Goal: Information Seeking & Learning: Compare options

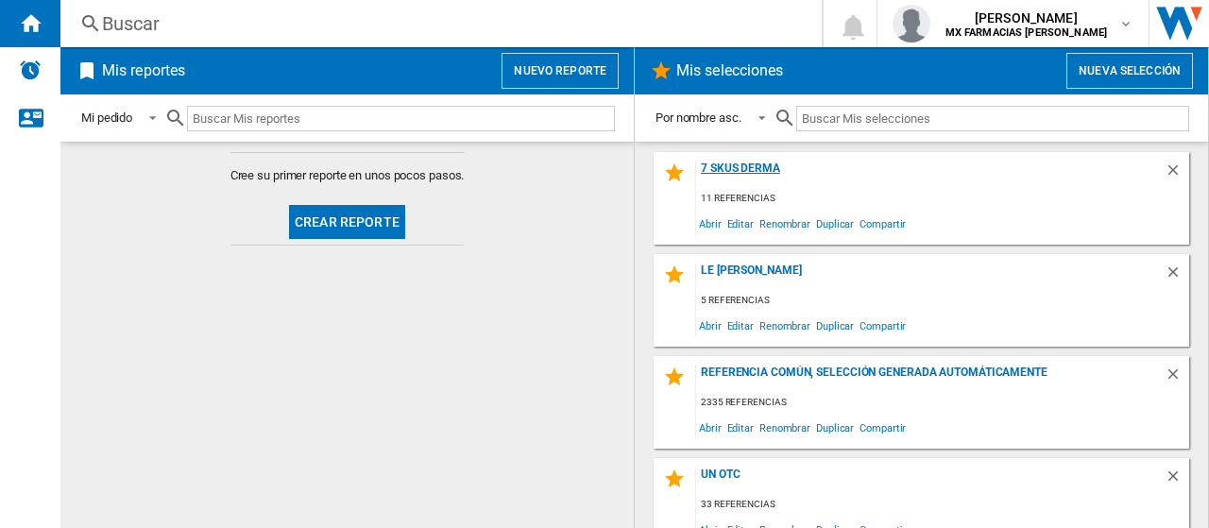
click at [746, 179] on div "7 SKUS DERMA" at bounding box center [930, 175] width 469 height 26
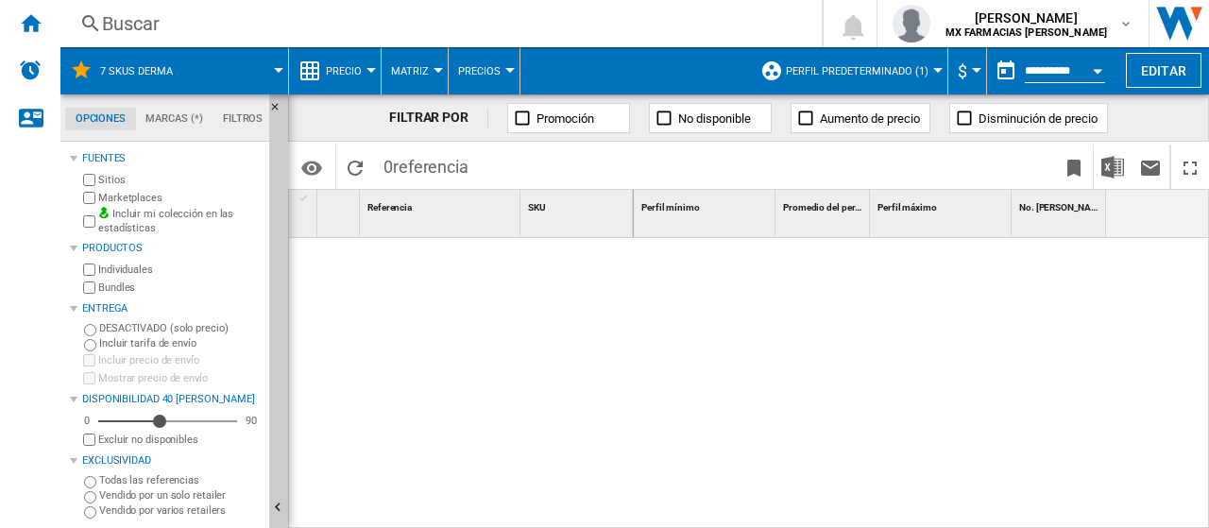
click at [847, 78] on button "Perfil predeterminado (1)" at bounding box center [862, 70] width 152 height 47
click at [856, 72] on span "Perfil predeterminado (1)" at bounding box center [857, 71] width 143 height 12
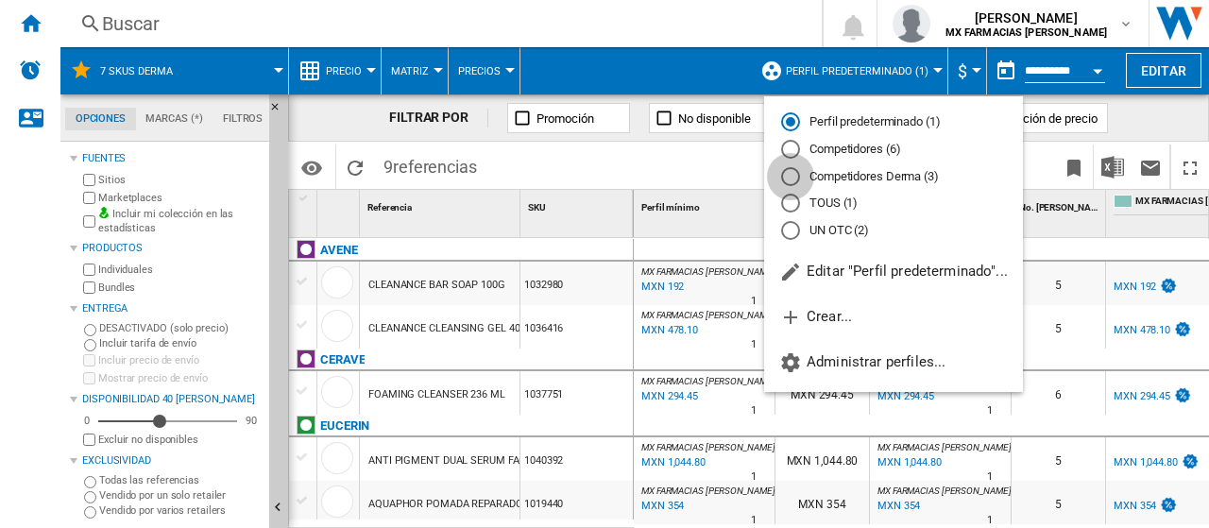
click at [798, 181] on div "Competidores Derma (3)" at bounding box center [790, 176] width 19 height 19
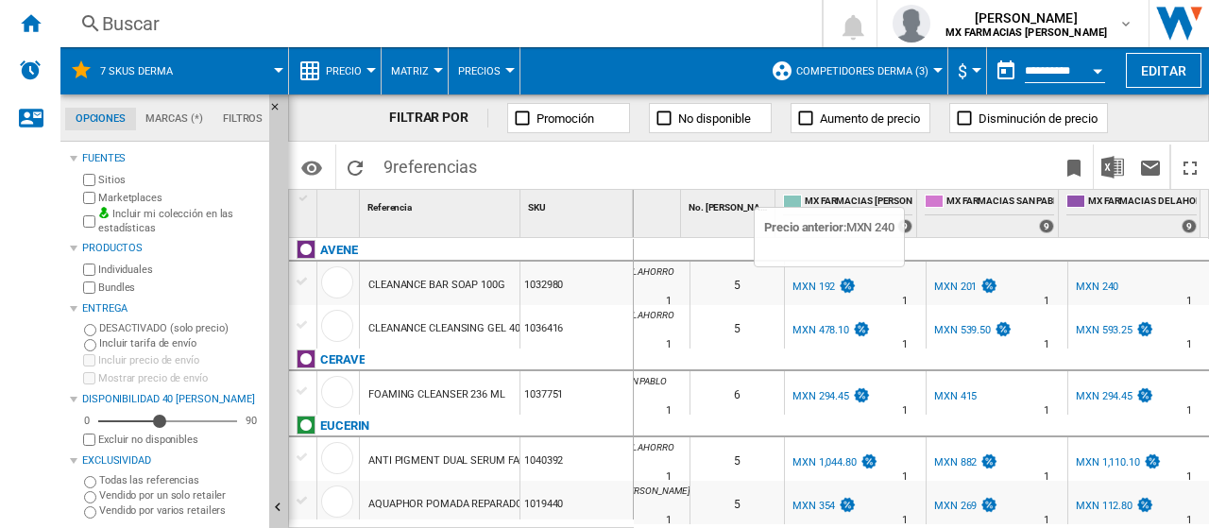
click at [838, 283] on img at bounding box center [847, 286] width 19 height 16
click at [949, 288] on div "MXN 201" at bounding box center [955, 287] width 43 height 12
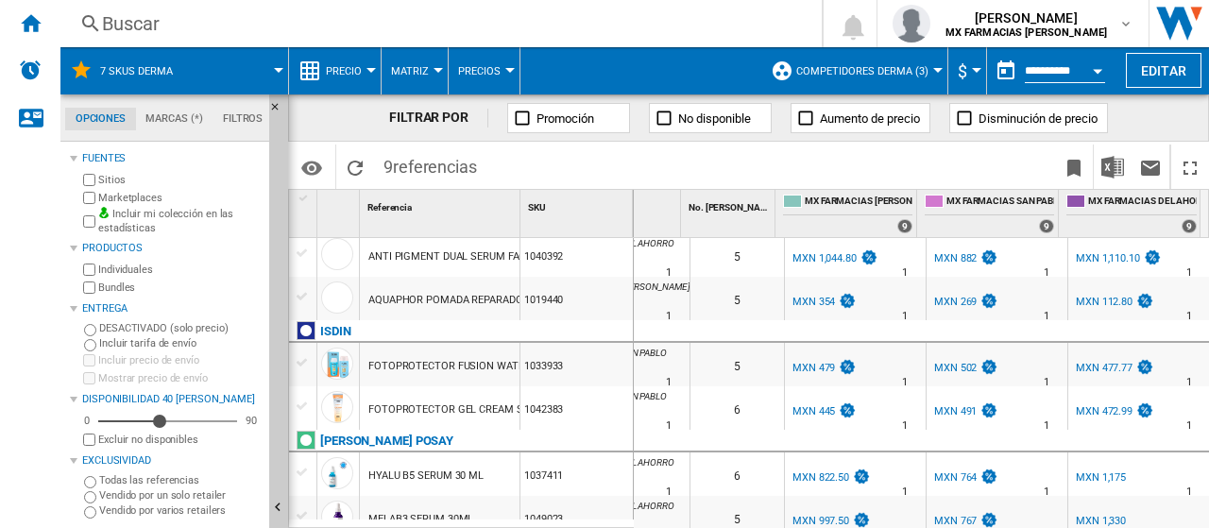
click at [609, 366] on div "1033933" at bounding box center [577, 364] width 112 height 43
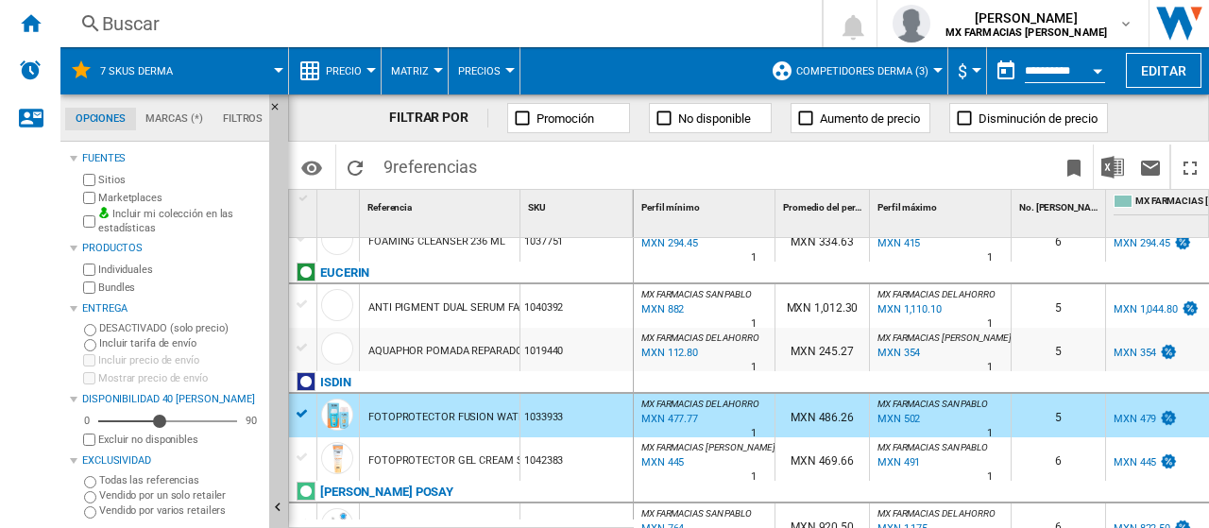
scroll to position [223, 0]
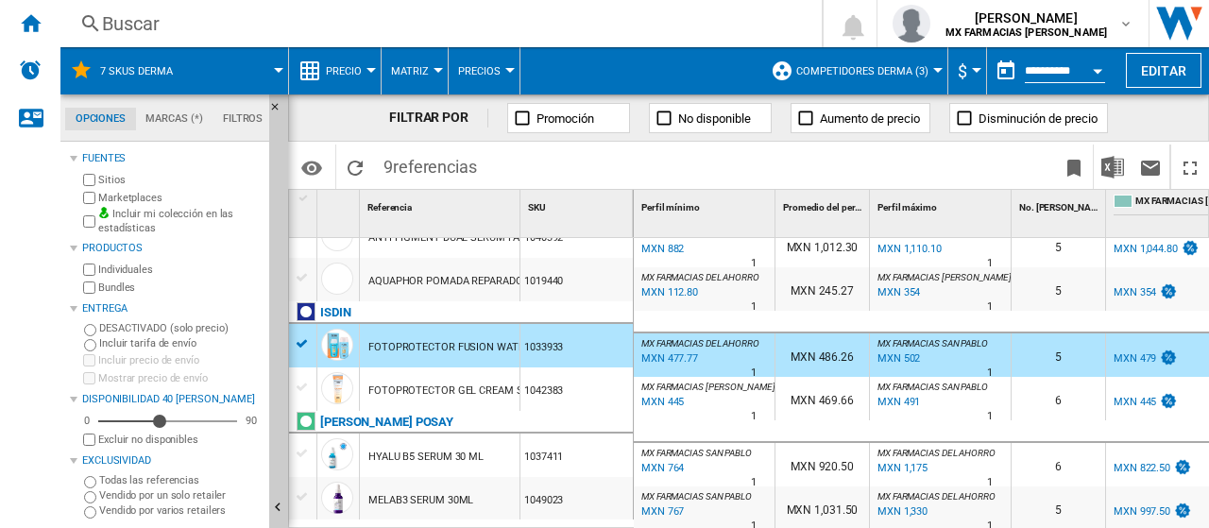
click at [138, 513] on label "Vendido por varios retailers" at bounding box center [180, 511] width 163 height 14
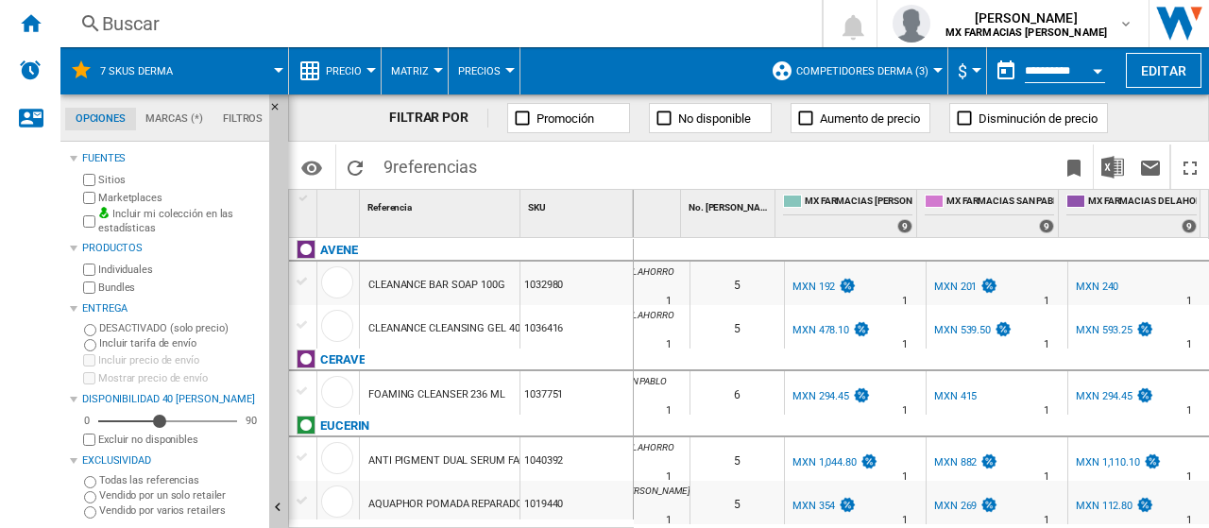
click at [595, 381] on div "1037751" at bounding box center [577, 392] width 112 height 43
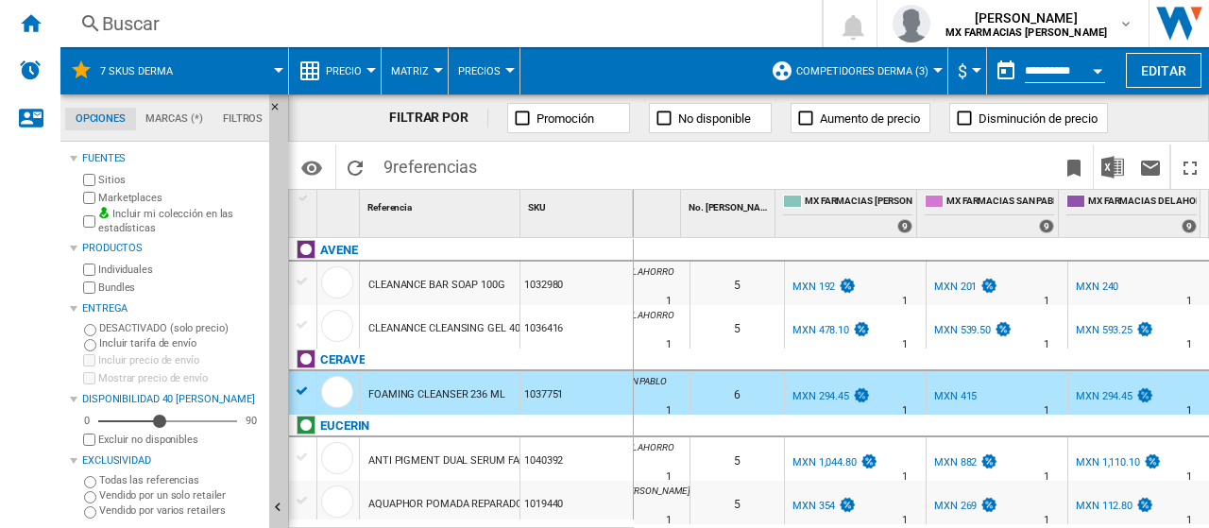
click at [1109, 394] on div "MXN 294.45" at bounding box center [1104, 396] width 57 height 12
click at [852, 397] on img at bounding box center [861, 395] width 19 height 16
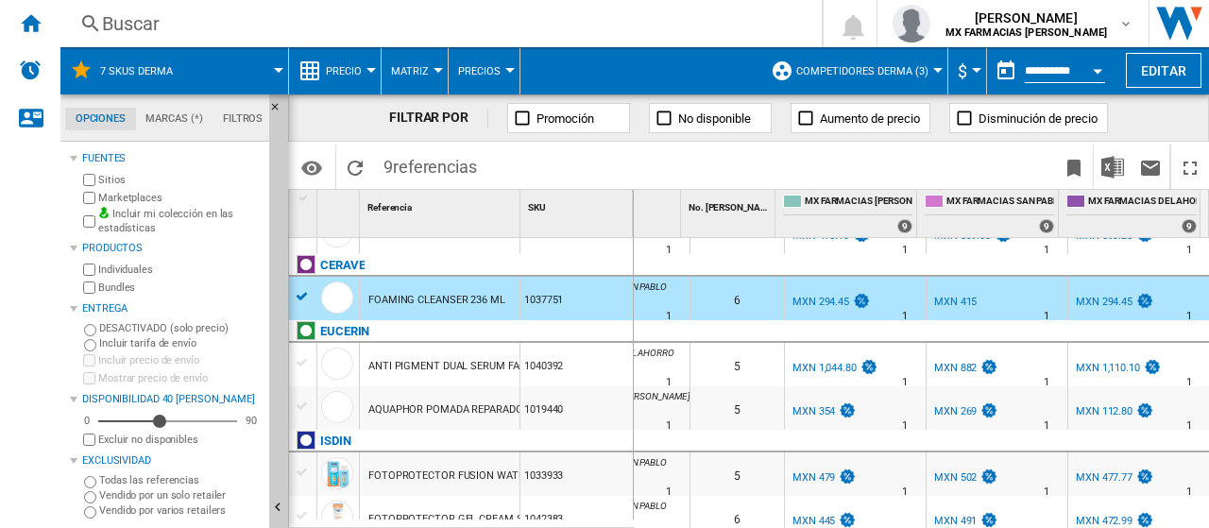
click at [938, 301] on div "MXN 415" at bounding box center [955, 302] width 43 height 12
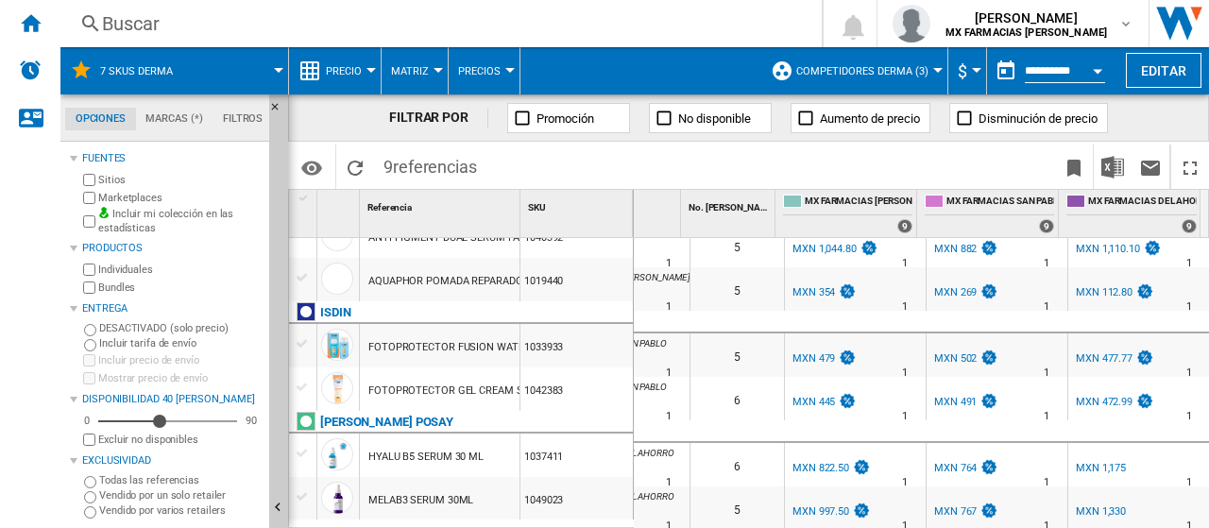
click at [608, 357] on div "1033933" at bounding box center [577, 345] width 112 height 43
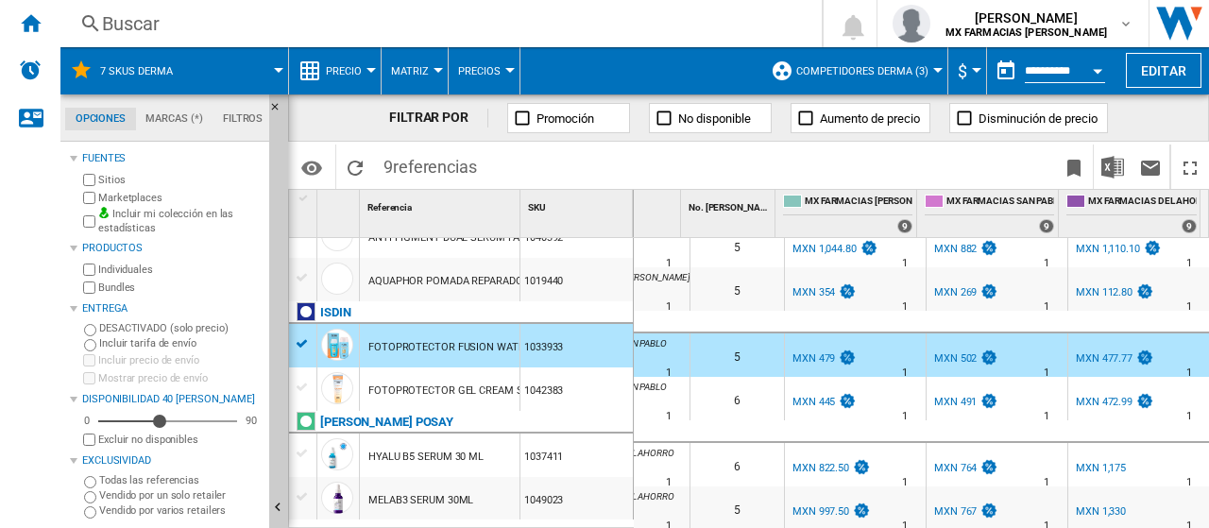
click at [947, 356] on div "MXN 502" at bounding box center [965, 359] width 67 height 19
click at [697, 385] on div "6" at bounding box center [738, 398] width 94 height 43
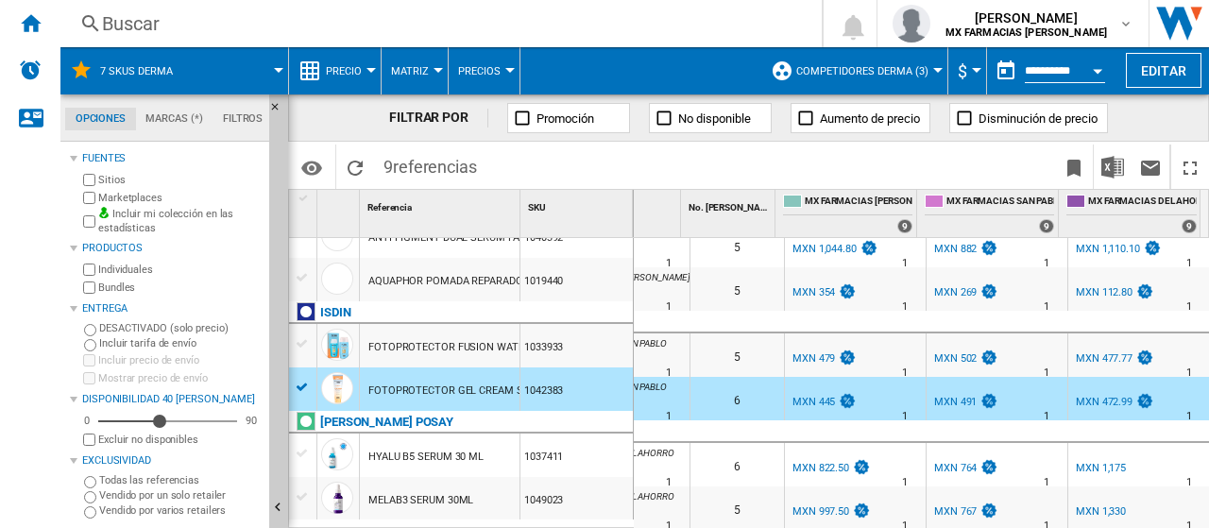
scroll to position [34, 0]
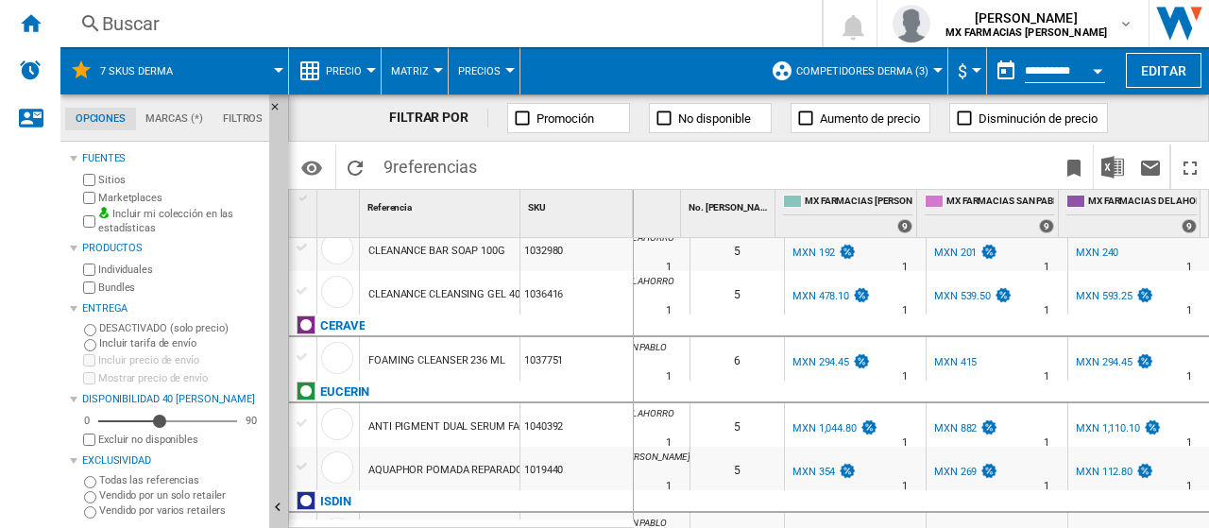
click at [604, 485] on div "1019440" at bounding box center [577, 468] width 112 height 43
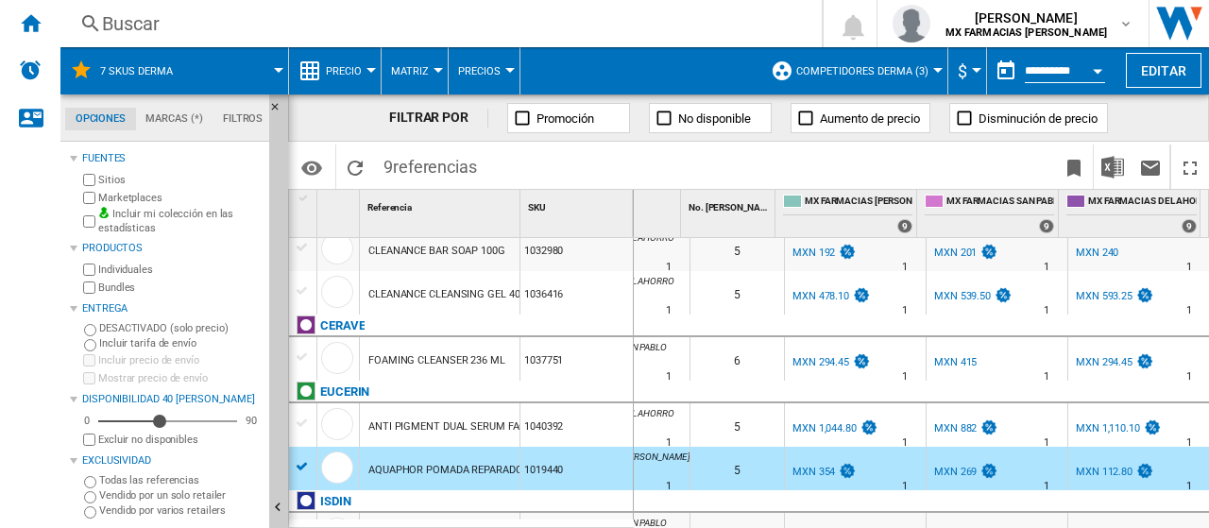
scroll to position [128, 0]
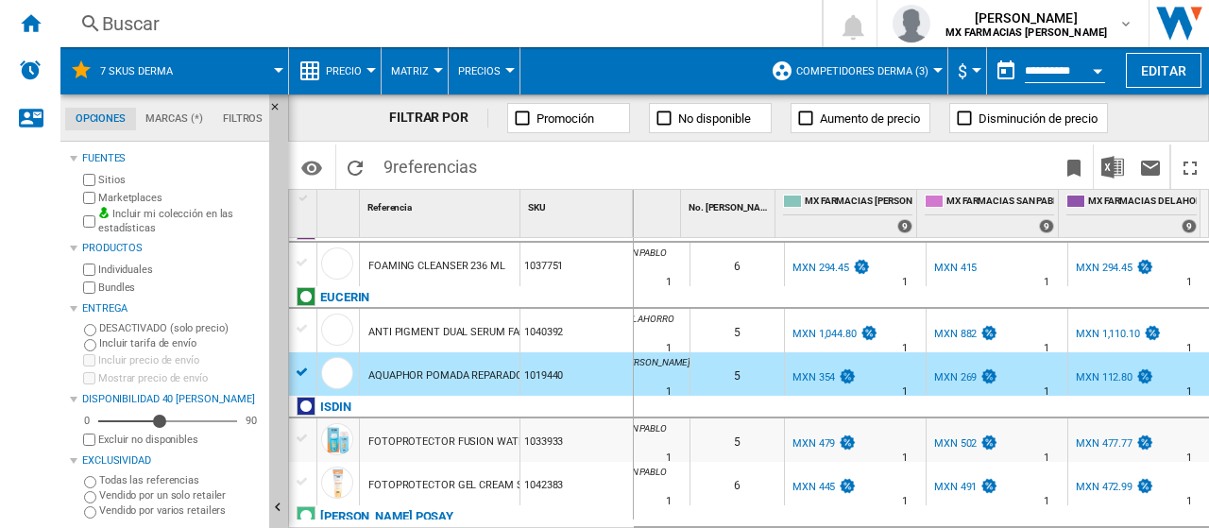
click at [1117, 376] on div "MXN 112.80" at bounding box center [1104, 377] width 57 height 12
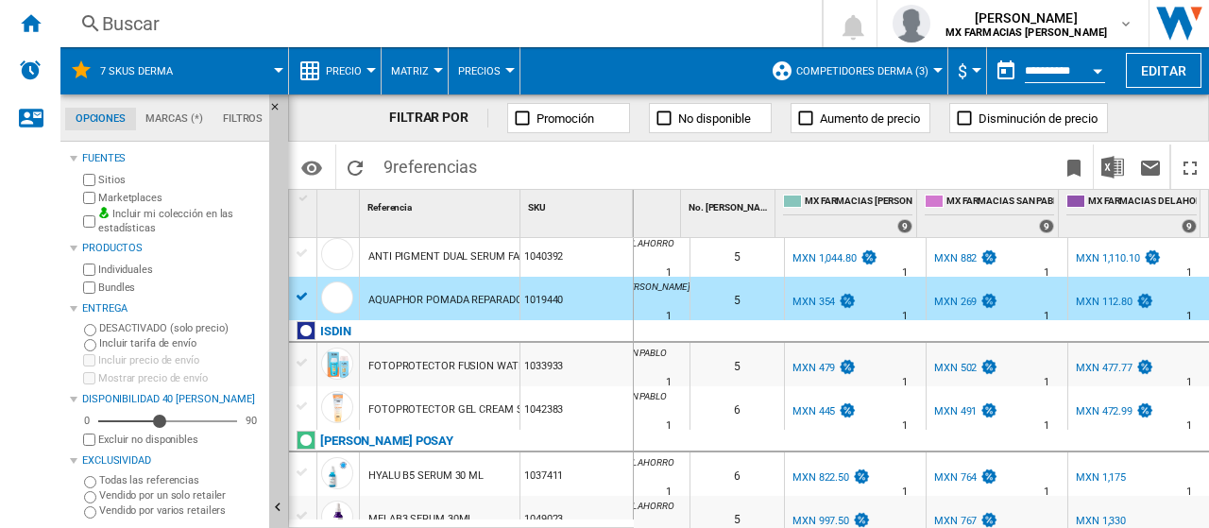
click at [603, 406] on div "1042383" at bounding box center [577, 407] width 112 height 43
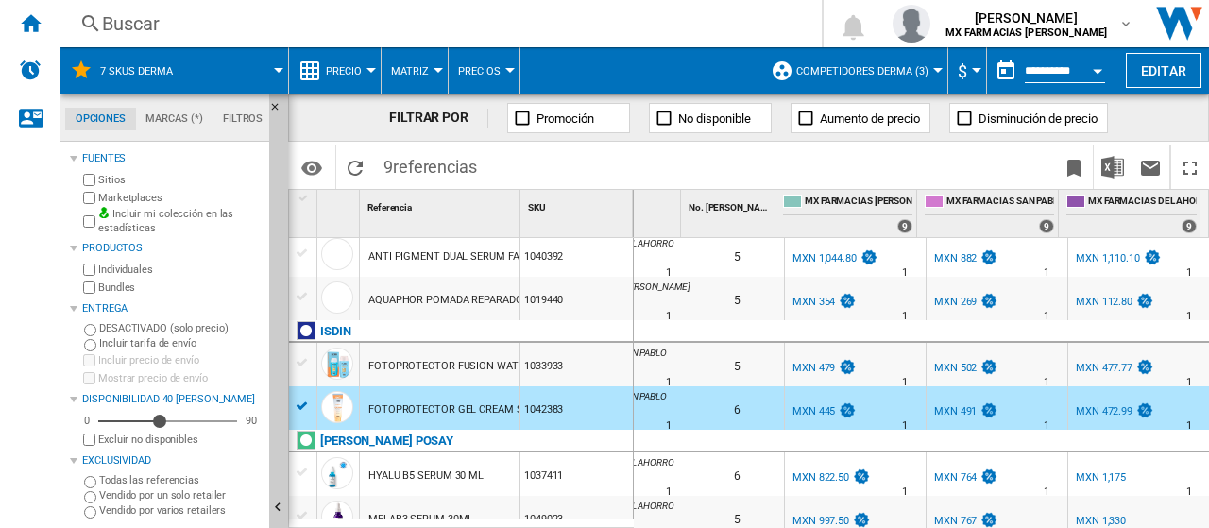
click at [823, 412] on div "MXN 445" at bounding box center [814, 411] width 43 height 12
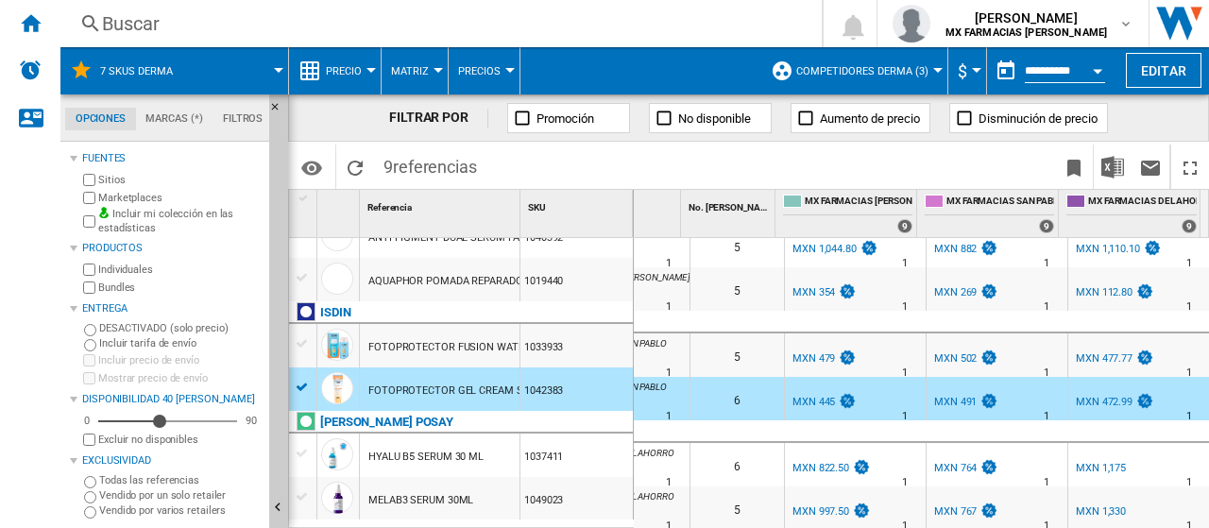
click at [1093, 398] on div "MXN 472.99" at bounding box center [1104, 402] width 57 height 12
click at [980, 393] on img at bounding box center [989, 401] width 19 height 16
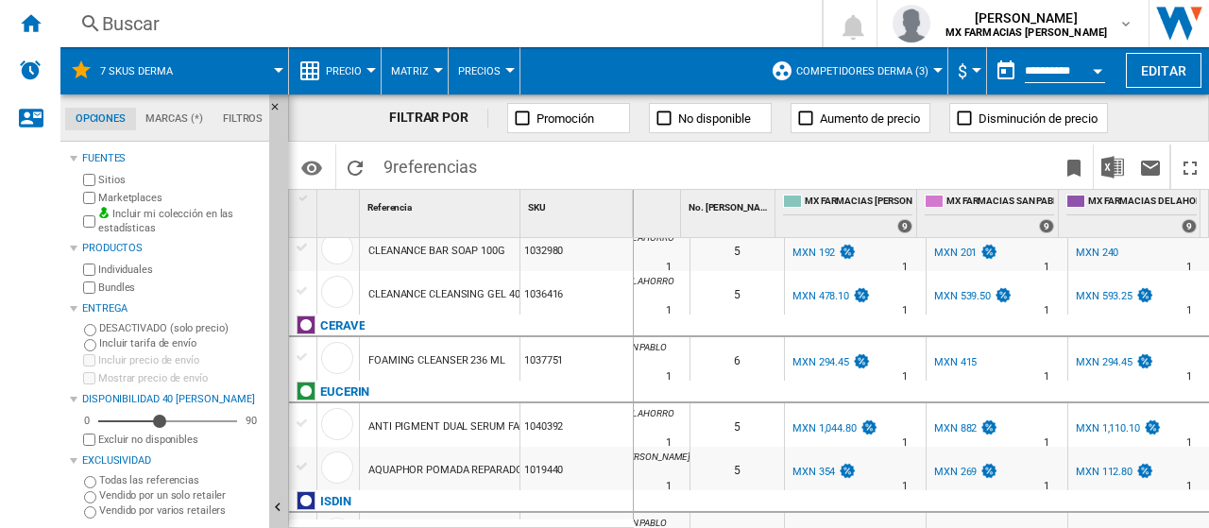
click at [582, 302] on div "1036416" at bounding box center [577, 292] width 112 height 43
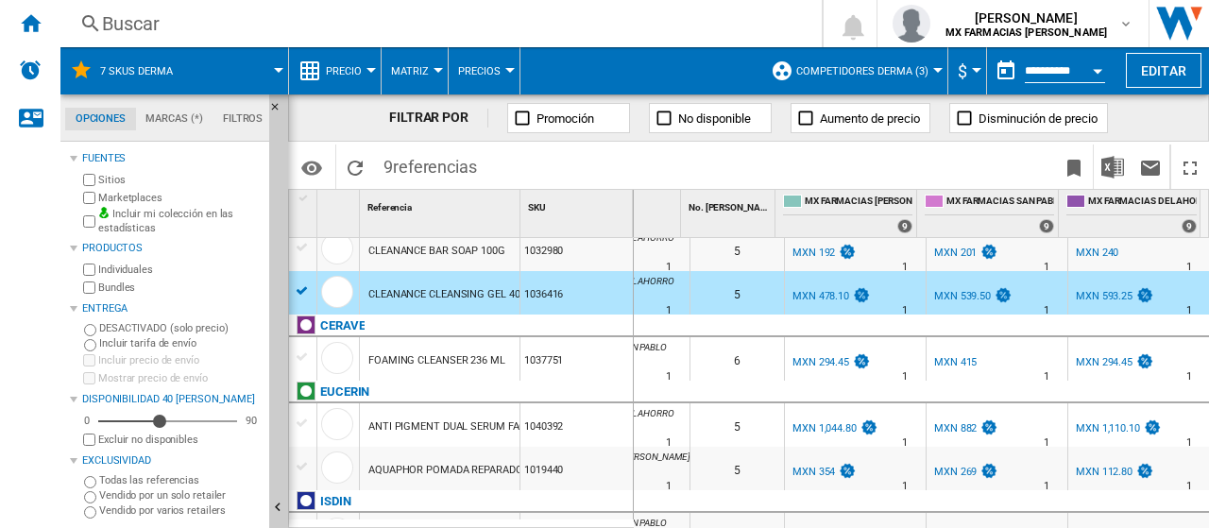
scroll to position [0, 0]
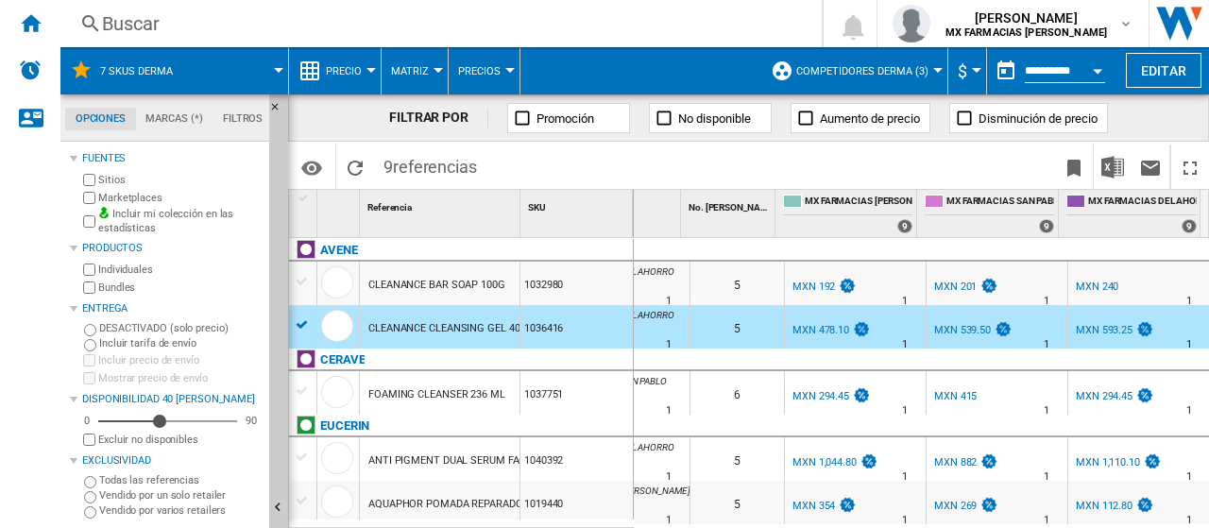
click at [741, 290] on div "5" at bounding box center [738, 283] width 94 height 43
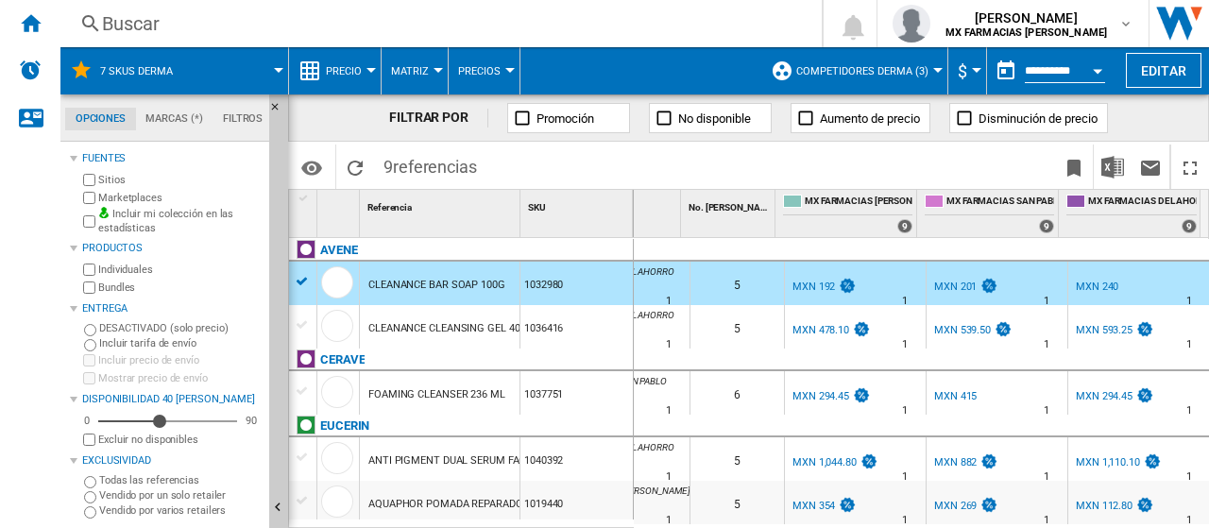
scroll to position [189, 0]
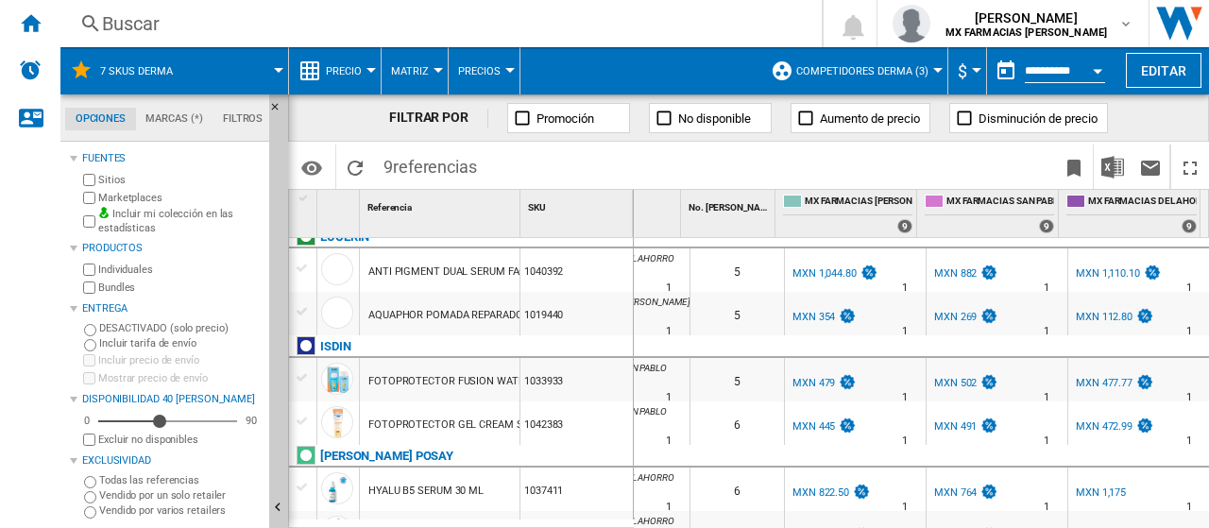
click at [553, 492] on div "1037411" at bounding box center [577, 489] width 112 height 43
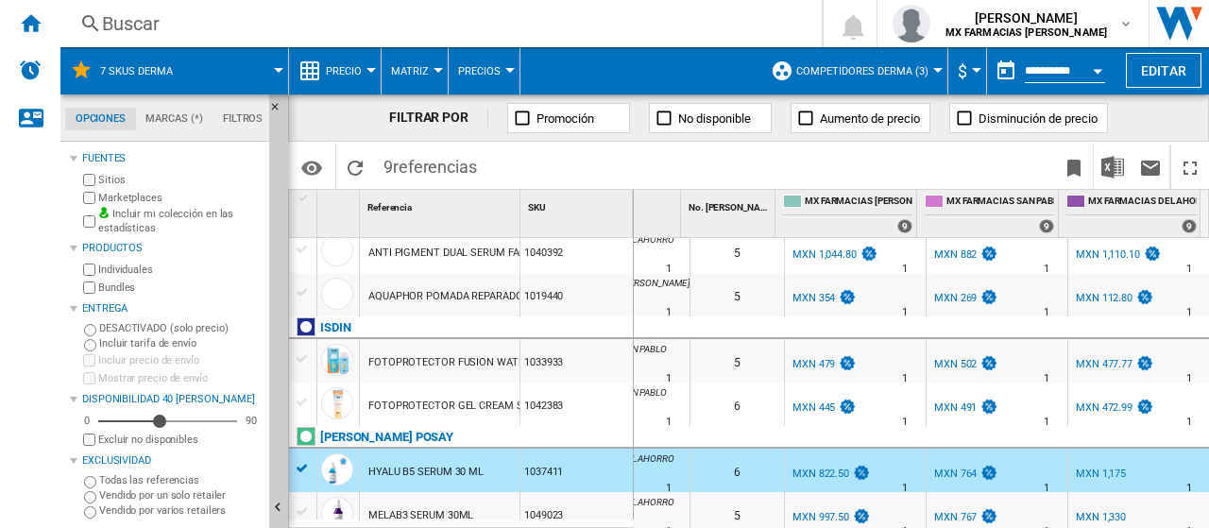
scroll to position [223, 0]
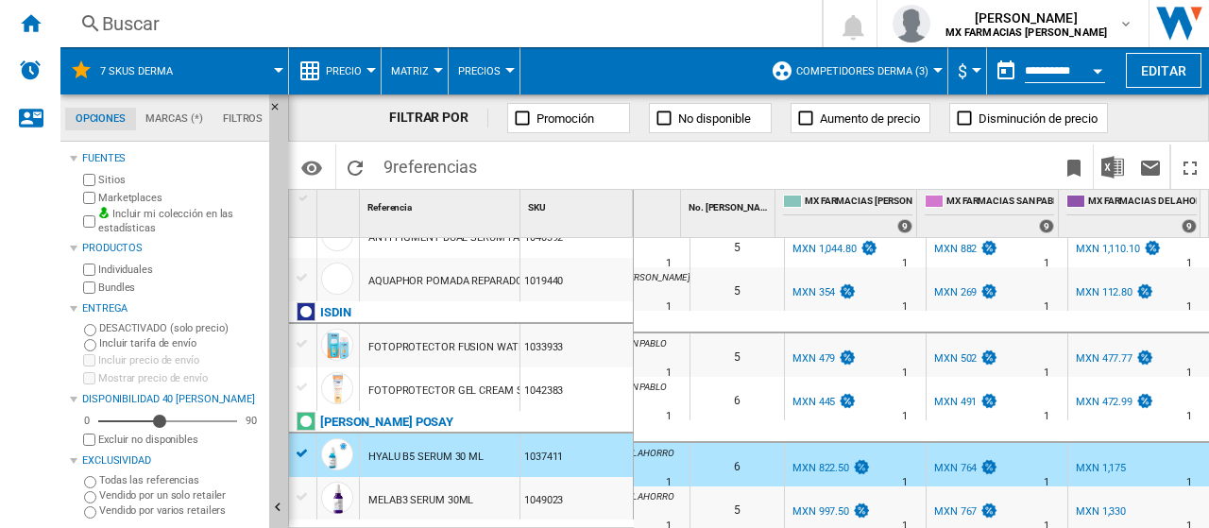
click at [569, 486] on div "1049023" at bounding box center [577, 498] width 112 height 43
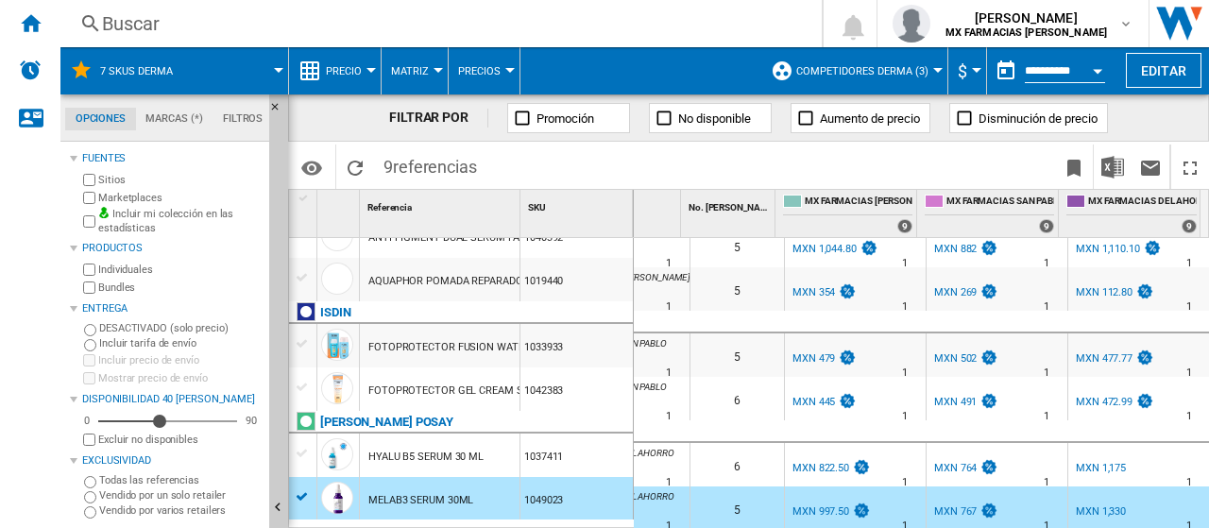
scroll to position [128, 0]
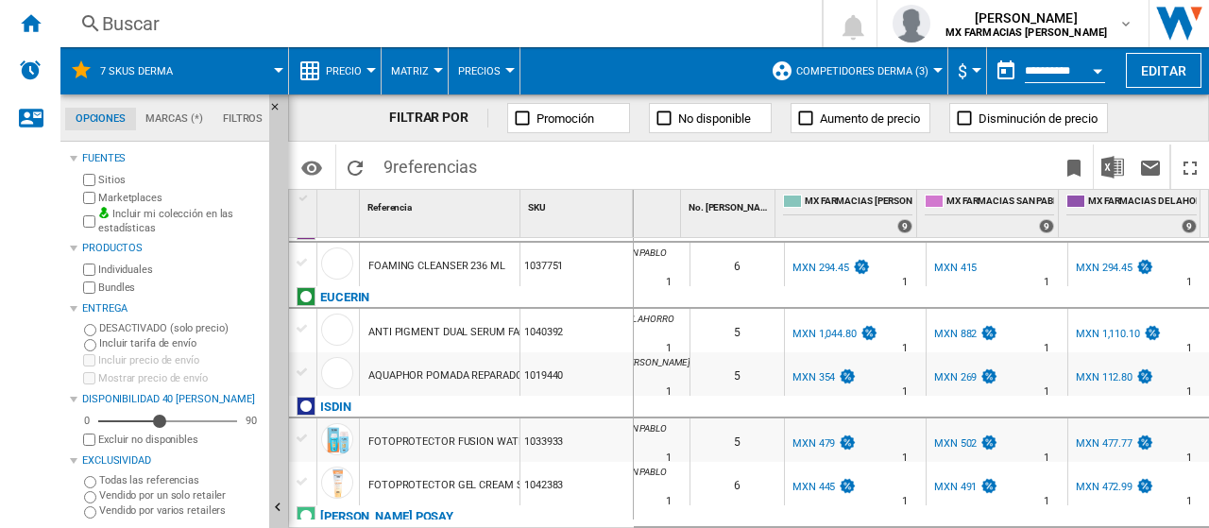
click at [592, 328] on div "1040392" at bounding box center [577, 330] width 112 height 43
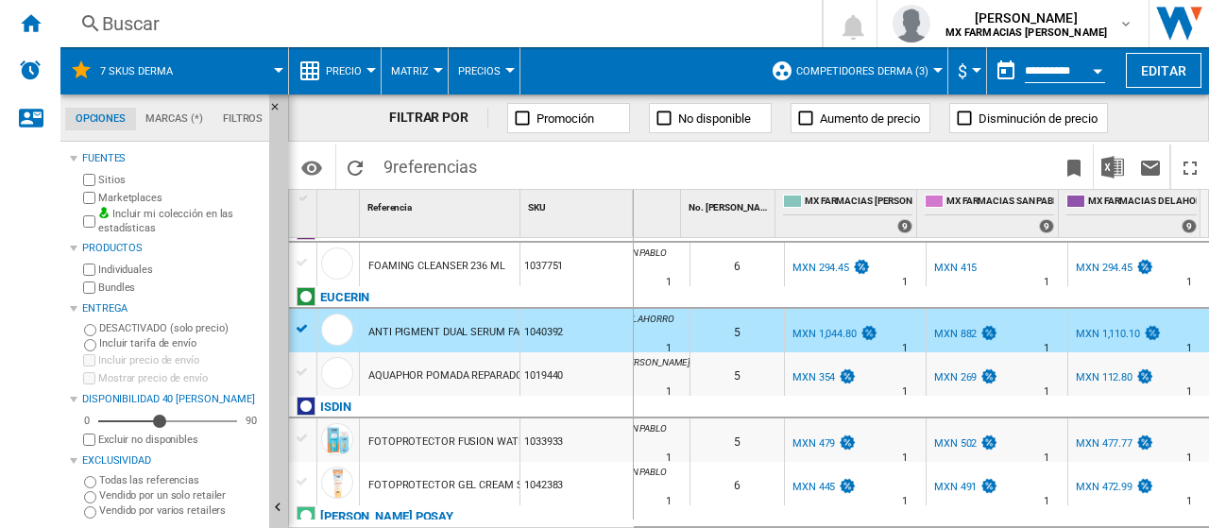
click at [965, 335] on div "MXN 882" at bounding box center [955, 334] width 43 height 12
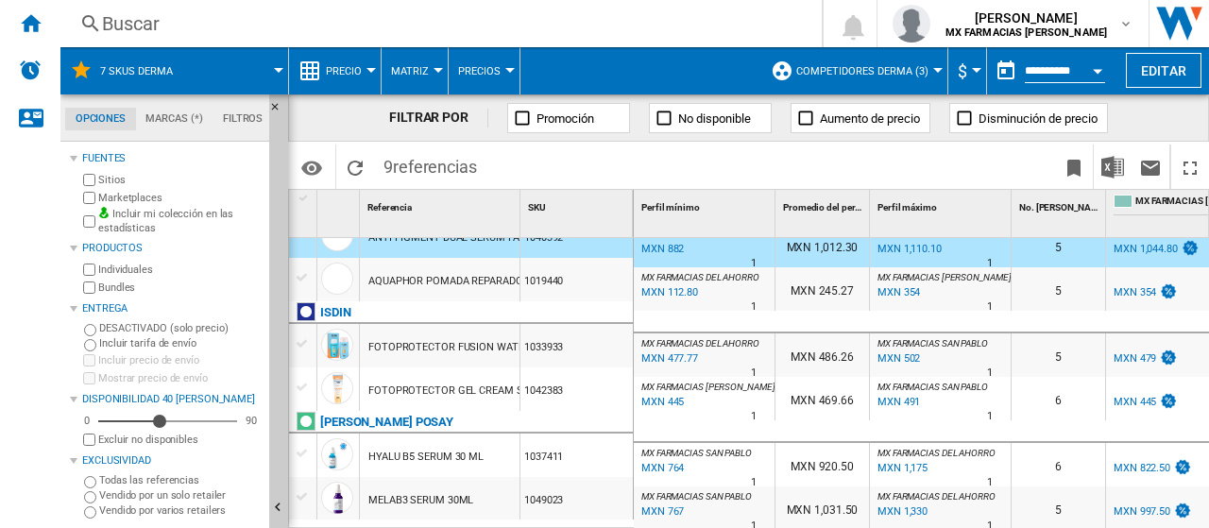
scroll to position [0, 0]
